Goal: Find specific page/section: Find specific page/section

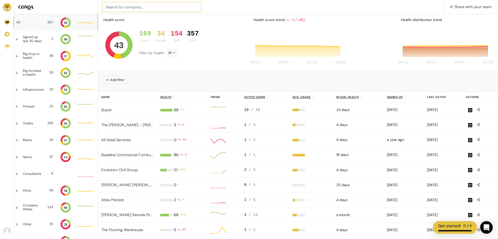
click at [148, 5] on input at bounding box center [151, 6] width 99 height 9
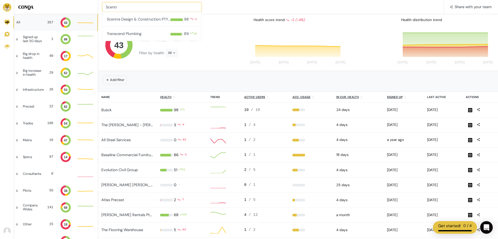
type input "Scentre"
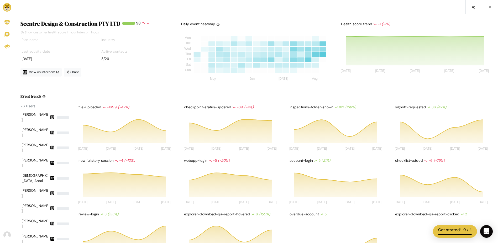
click at [151, 79] on div "Scentre Design & Construction PTY LTD 98 % 98 -1 Show customer health score in …" at bounding box center [97, 53] width 160 height 66
click at [75, 73] on link "Share" at bounding box center [73, 72] width 18 height 8
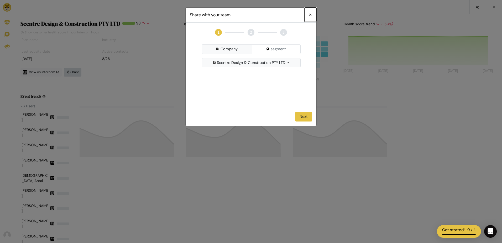
click at [311, 14] on span "×" at bounding box center [310, 14] width 3 height 7
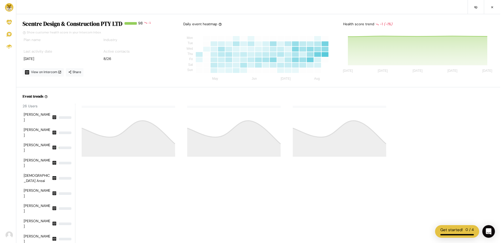
scroll to position [47, 148]
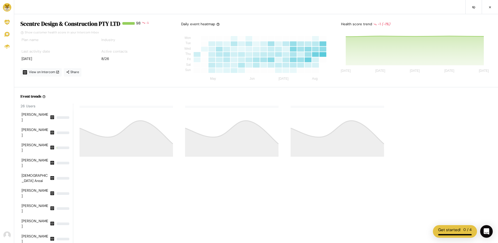
click at [456, 107] on div at bounding box center [285, 131] width 423 height 55
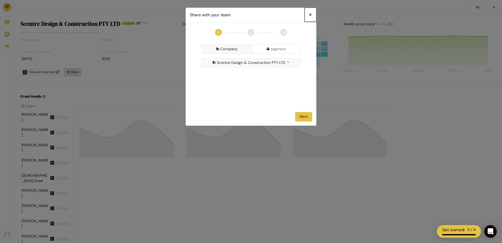
click at [310, 14] on span "×" at bounding box center [310, 14] width 3 height 7
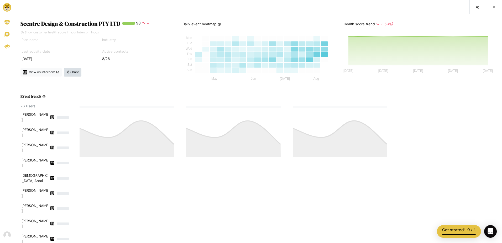
scroll to position [47, 148]
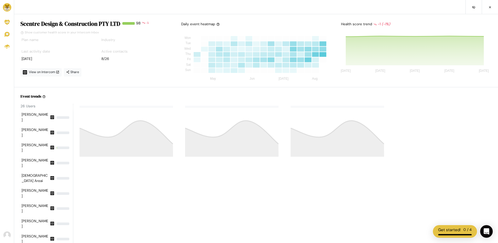
scroll to position [47, 150]
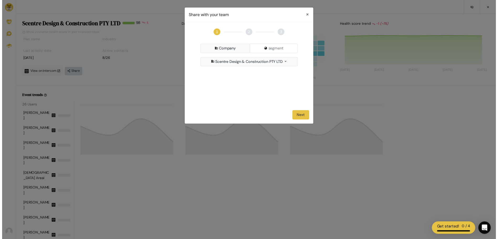
scroll to position [47, 148]
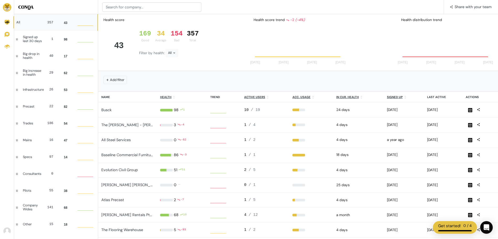
scroll to position [11, 12]
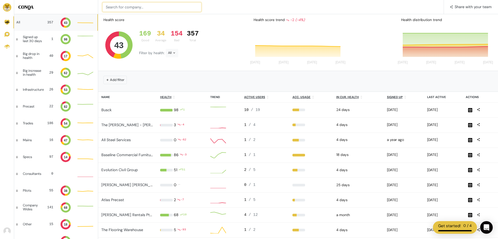
click at [123, 6] on input at bounding box center [151, 6] width 99 height 9
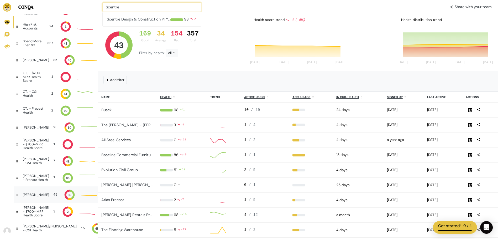
type input "Scentre"
click at [38, 194] on div "[PERSON_NAME] 49 39" at bounding box center [55, 194] width 83 height 17
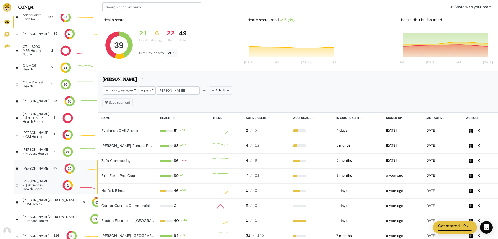
click at [41, 186] on div "[PERSON_NAME] - $700+ MRR Health Score" at bounding box center [36, 184] width 26 height 11
